Goal: Task Accomplishment & Management: Use online tool/utility

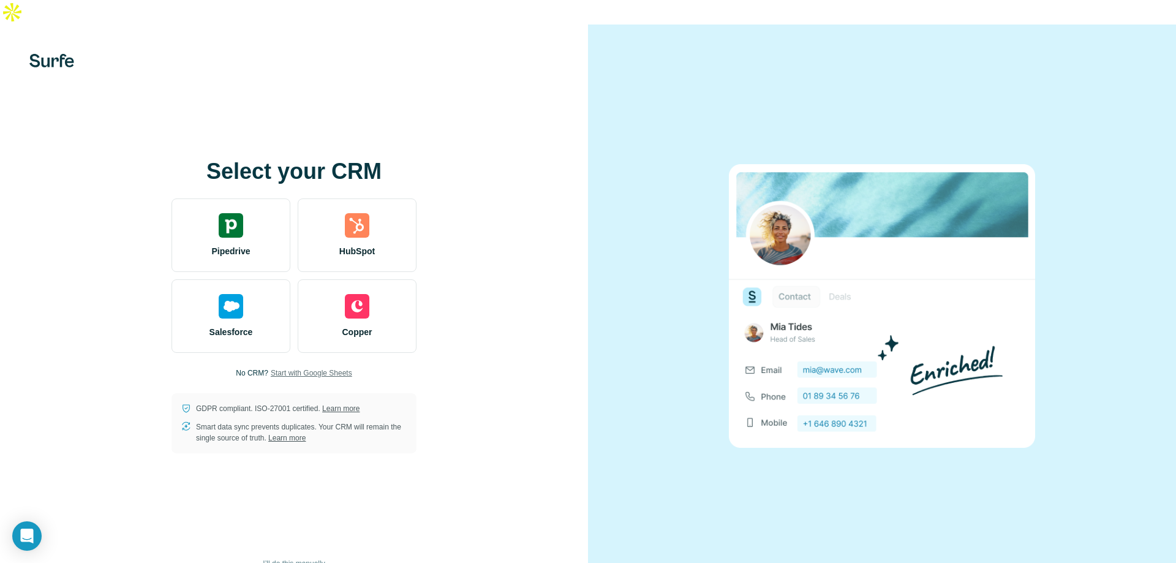
click at [284, 367] on span "Start with Google Sheets" at bounding box center [311, 372] width 81 height 11
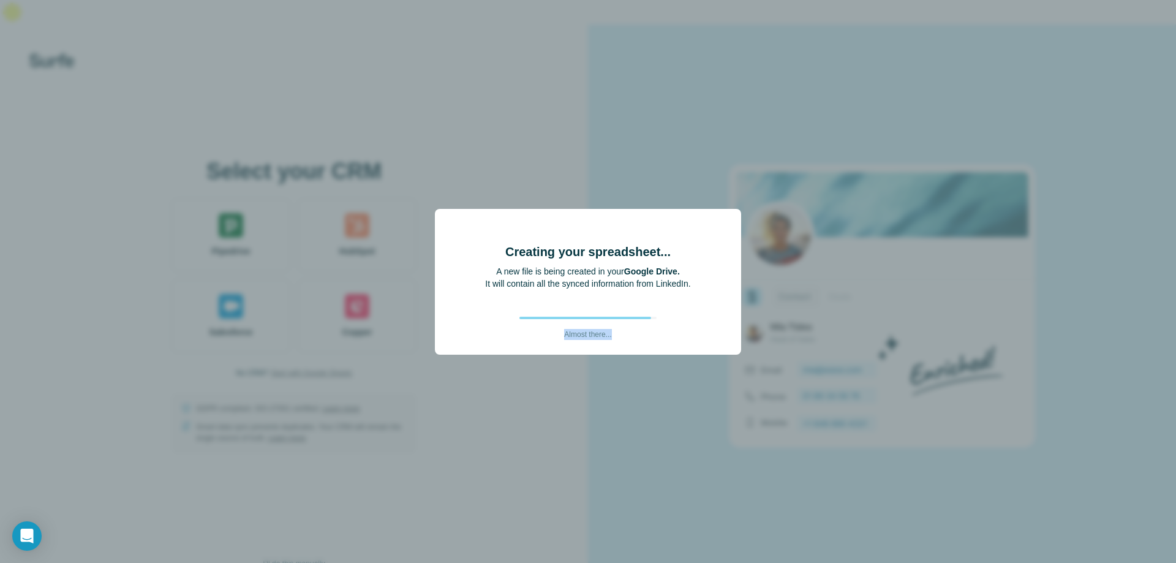
drag, startPoint x: 555, startPoint y: 332, endPoint x: 627, endPoint y: 337, distance: 72.5
click at [627, 337] on div "Creating your spreadsheet... A new file is being created in your Google Drive. …" at bounding box center [587, 286] width 205 height 107
drag, startPoint x: 704, startPoint y: 285, endPoint x: 485, endPoint y: 270, distance: 219.2
click at [485, 270] on div "Creating your spreadsheet... A new file is being created in your Google Drive. …" at bounding box center [588, 282] width 306 height 146
drag, startPoint x: 561, startPoint y: 334, endPoint x: 625, endPoint y: 334, distance: 63.7
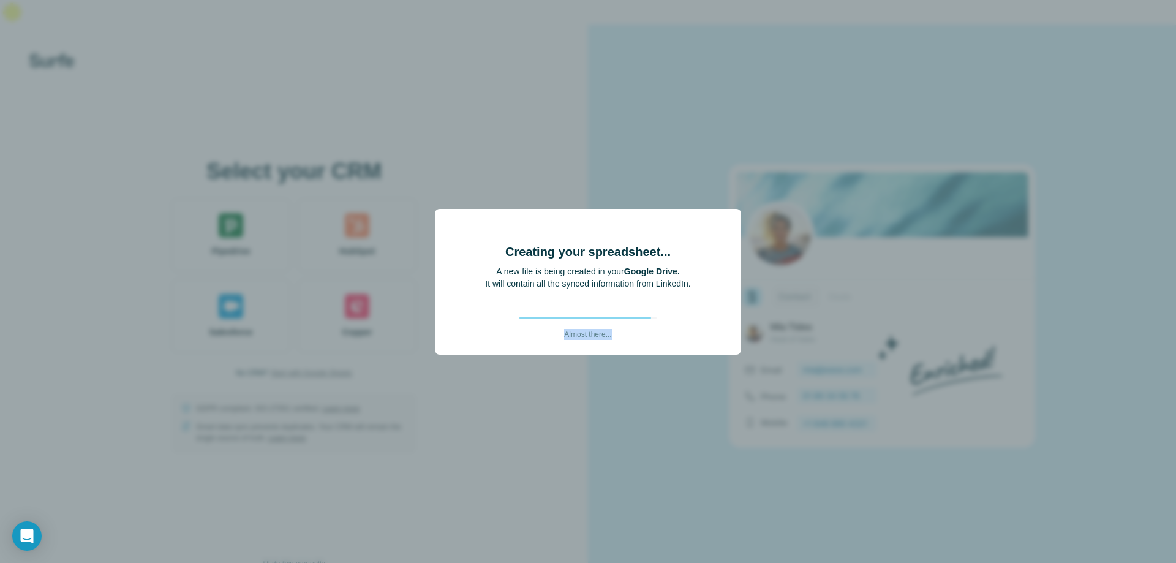
click at [625, 334] on div "Creating your spreadsheet... A new file is being created in your Google Drive. …" at bounding box center [587, 286] width 205 height 107
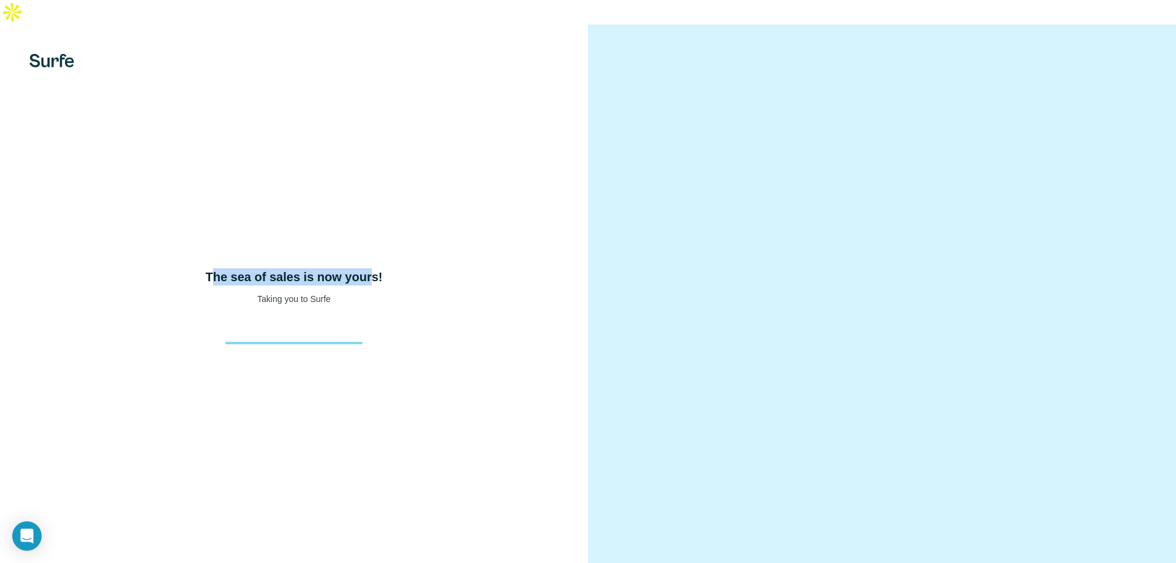
drag, startPoint x: 219, startPoint y: 253, endPoint x: 369, endPoint y: 278, distance: 151.5
click at [369, 278] on div "The sea of sales is now yours! Taking you to Surfe" at bounding box center [293, 286] width 539 height 37
